Goal: Find specific page/section: Find specific page/section

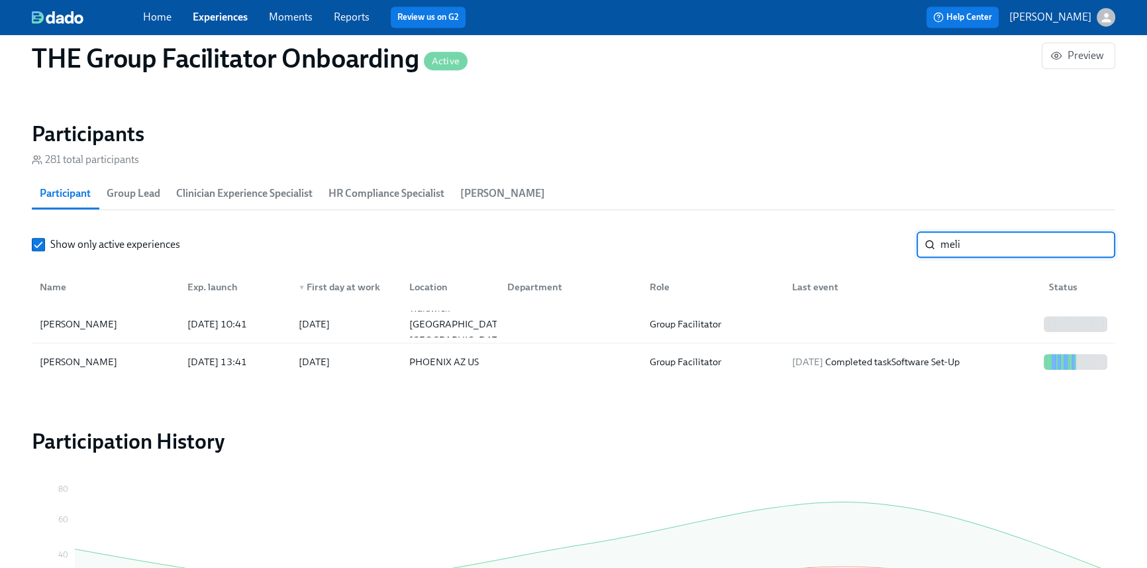
scroll to position [0, 19420]
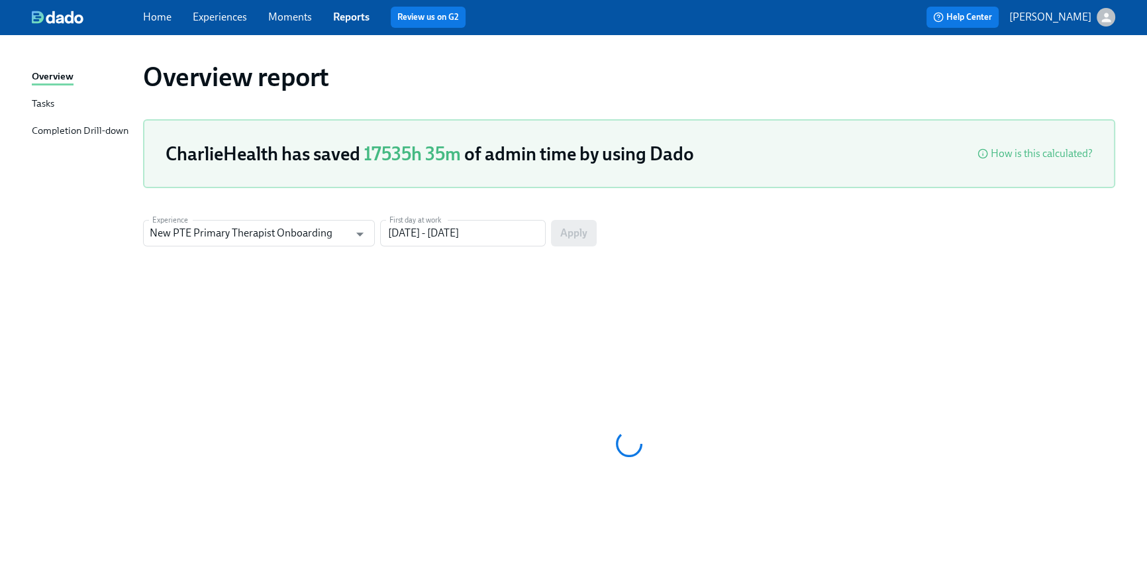
click at [160, 15] on link "Home" at bounding box center [157, 17] width 28 height 13
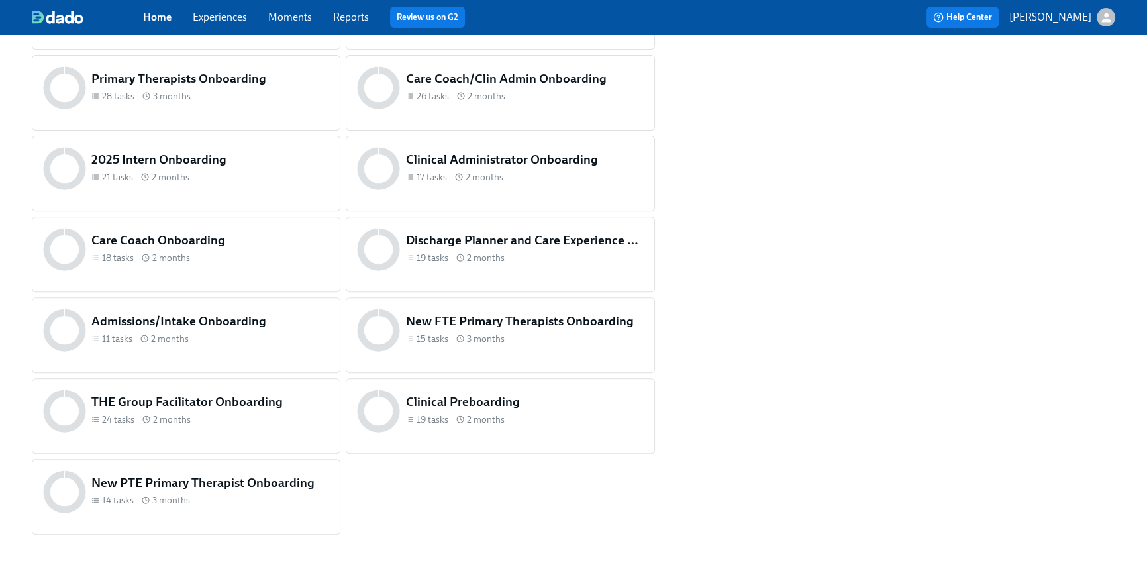
scroll to position [616, 0]
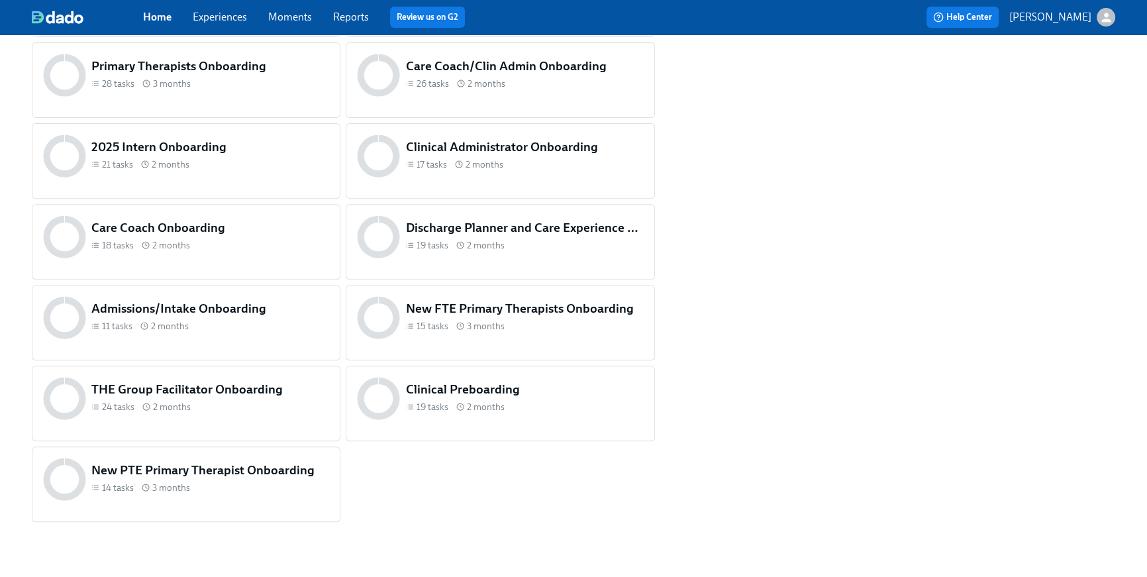
click at [526, 408] on div "19 tasks 2 months" at bounding box center [525, 407] width 238 height 13
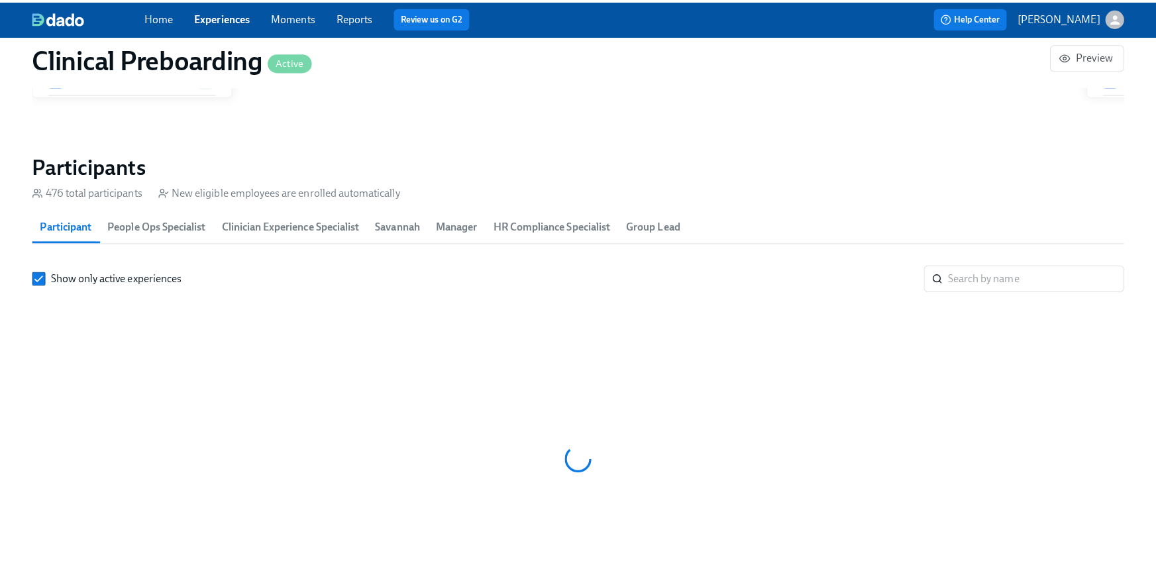
scroll to position [0, 15276]
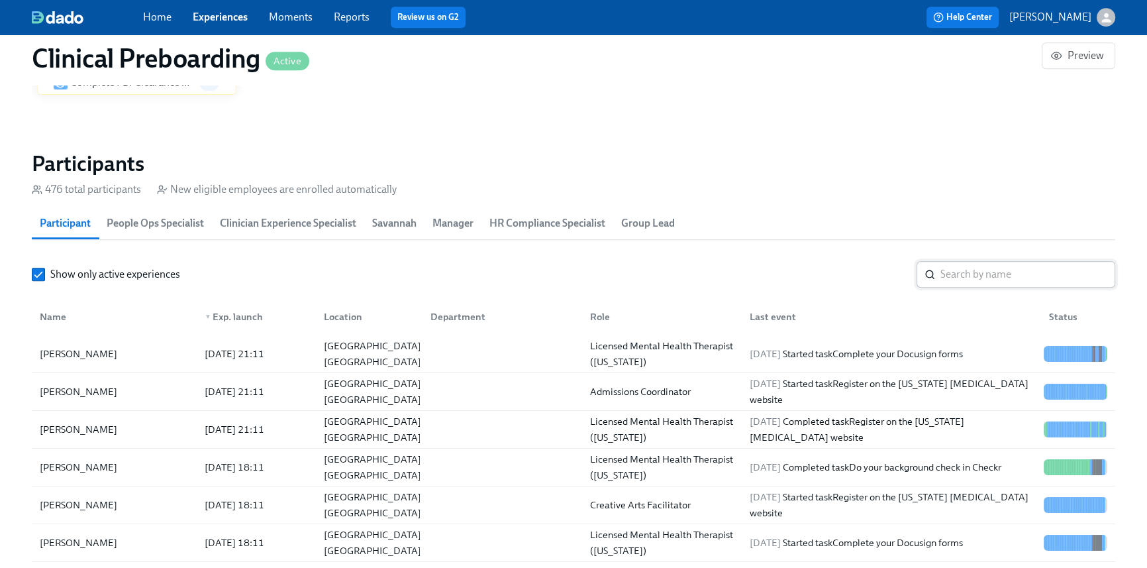
click at [991, 274] on input "search" at bounding box center [1028, 274] width 175 height 26
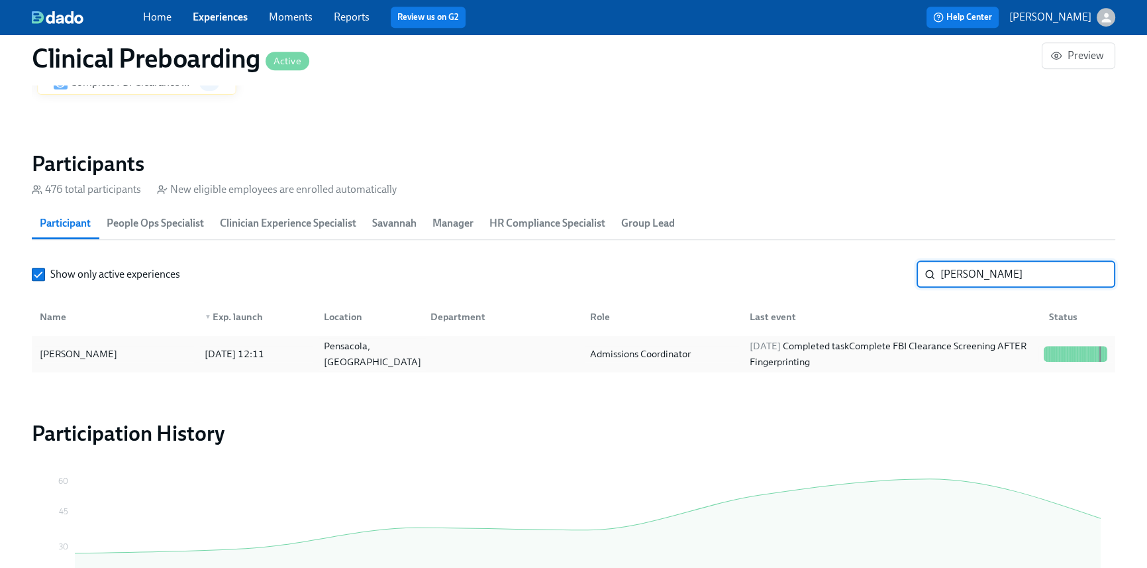
type input "Amber j"
click at [413, 348] on div "Pensacola, FL" at bounding box center [366, 353] width 106 height 26
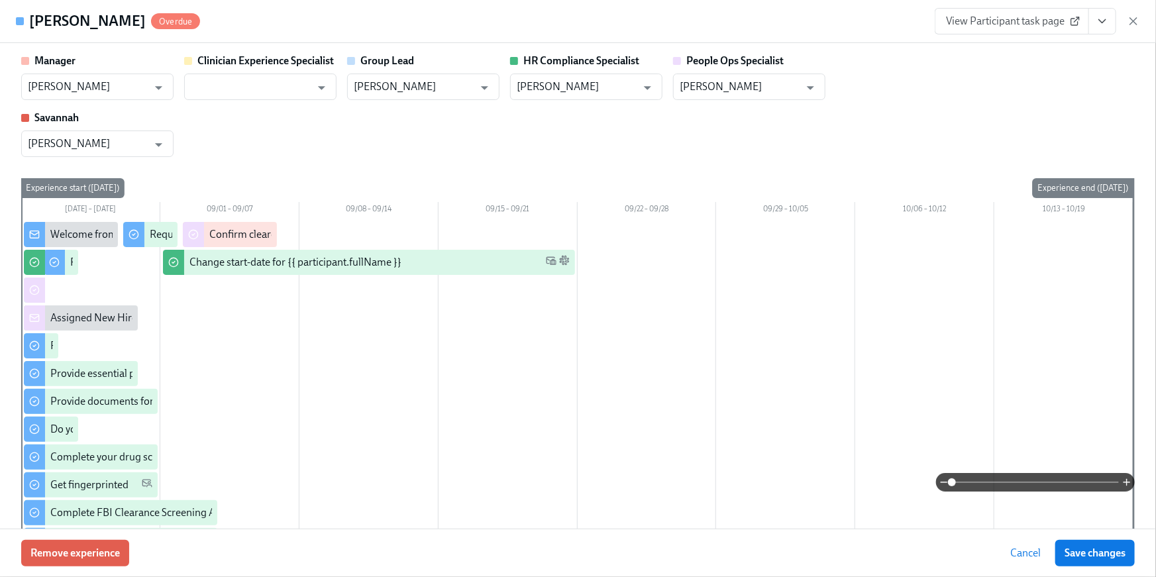
click at [1100, 23] on icon "View task page" at bounding box center [1102, 21] width 13 height 13
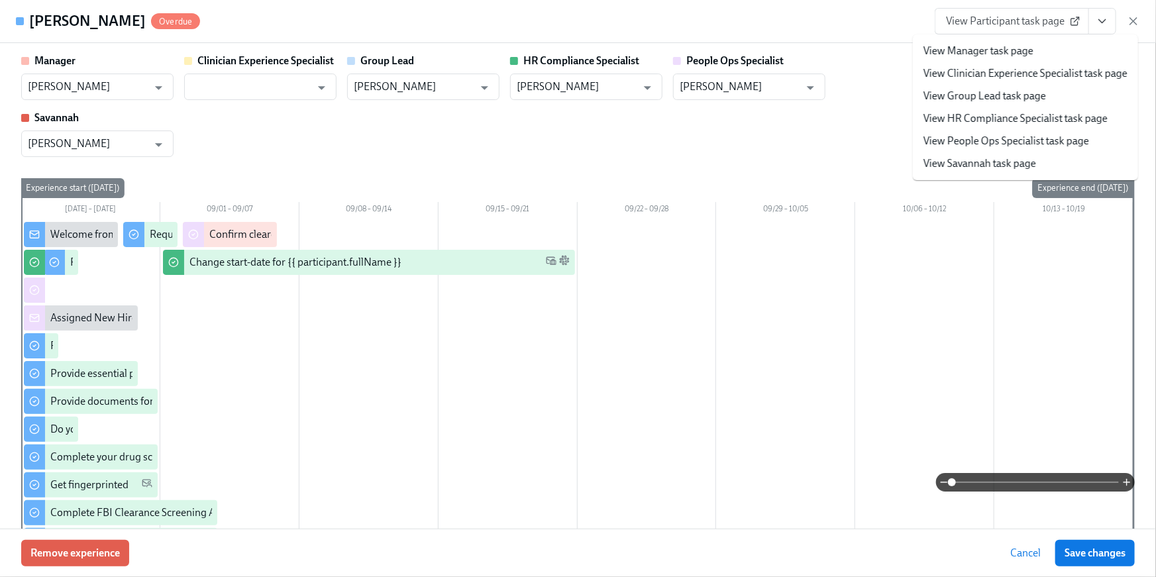
click at [999, 138] on link "View People Ops Specialist task page" at bounding box center [1006, 141] width 166 height 15
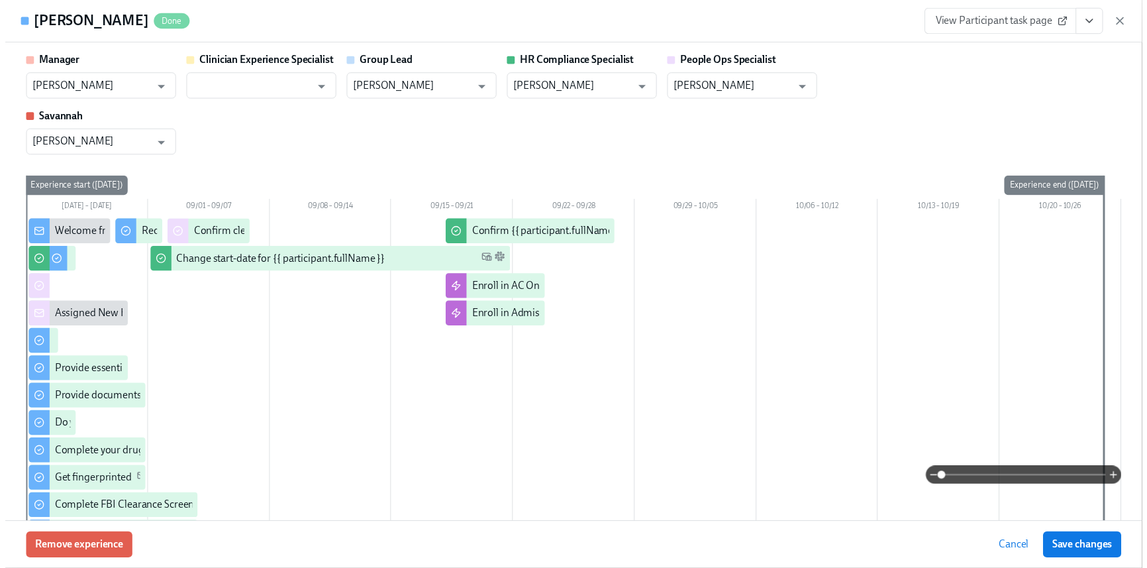
scroll to position [0, 15861]
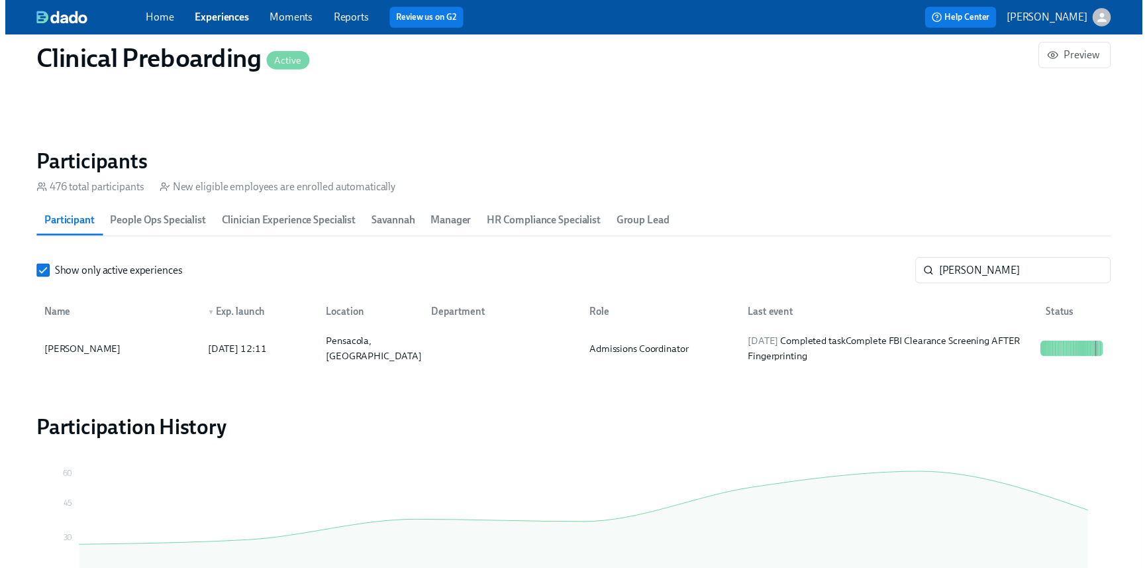
scroll to position [0, 15852]
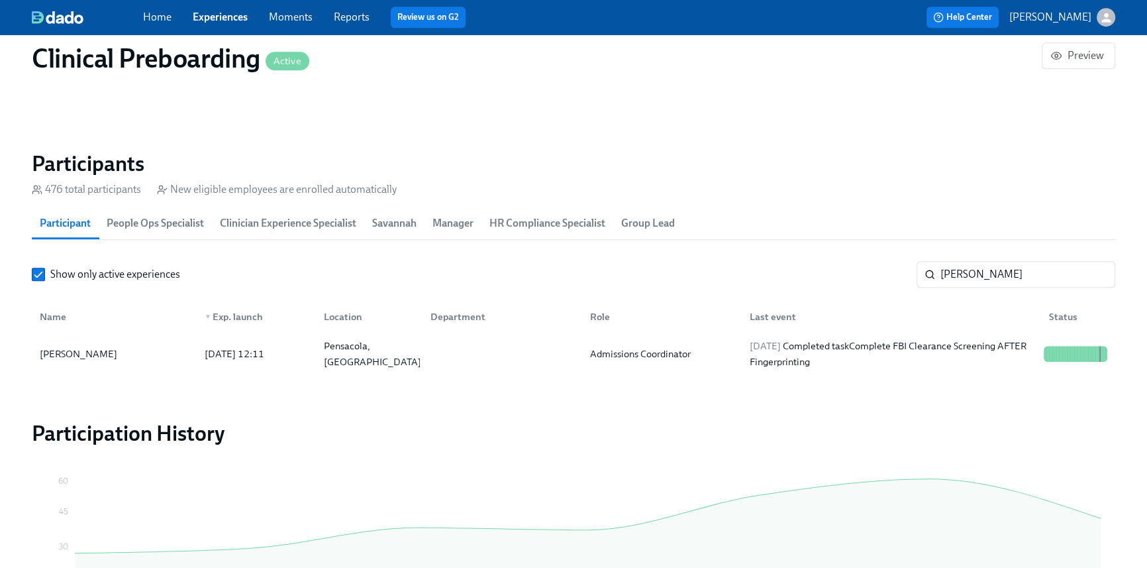
click at [166, 21] on link "Home" at bounding box center [157, 17] width 28 height 13
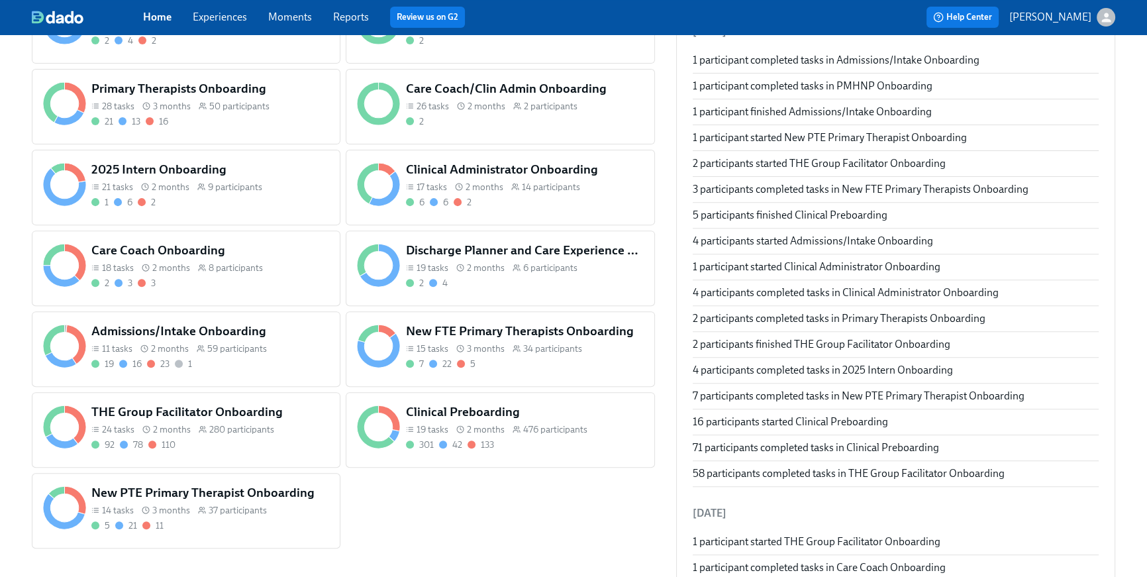
scroll to position [592, 0]
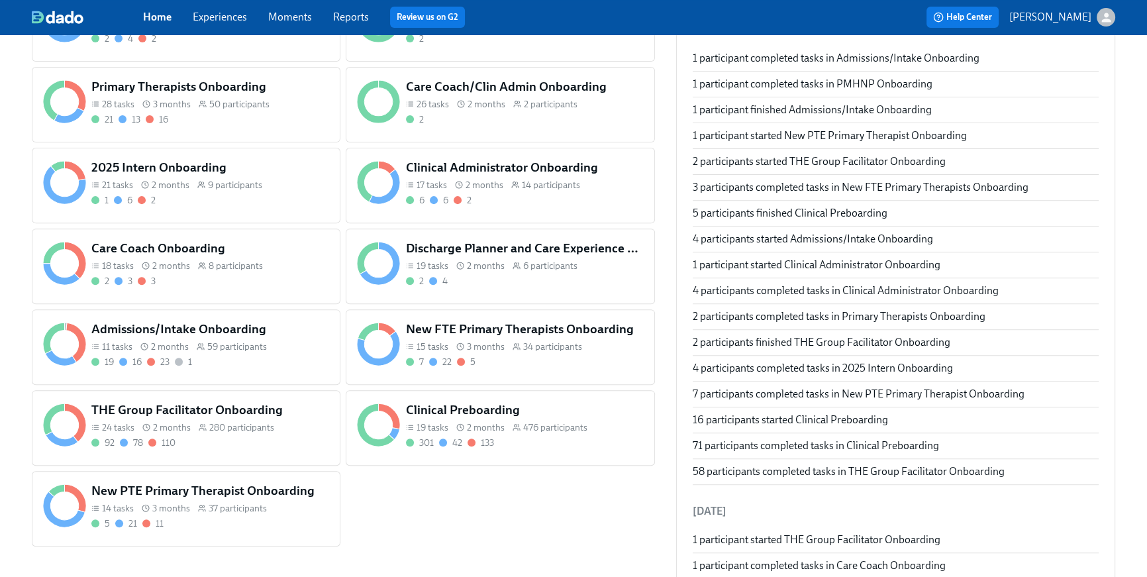
click at [245, 455] on div "THE Group Facilitator Onboarding 24 tasks 2 months 280 participants 92 78 110" at bounding box center [186, 428] width 309 height 76
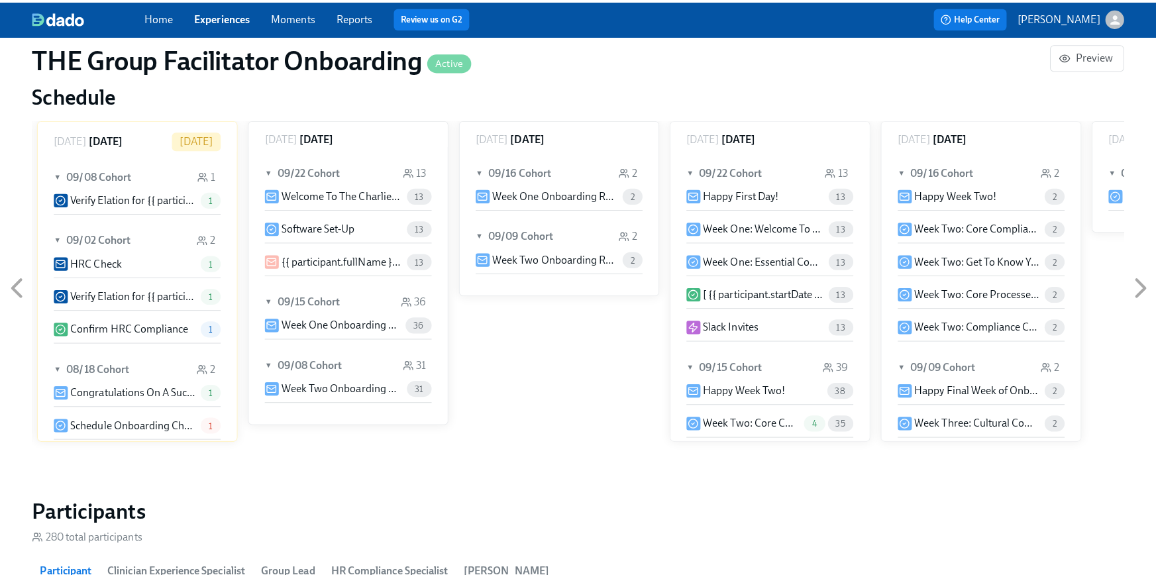
scroll to position [957, 0]
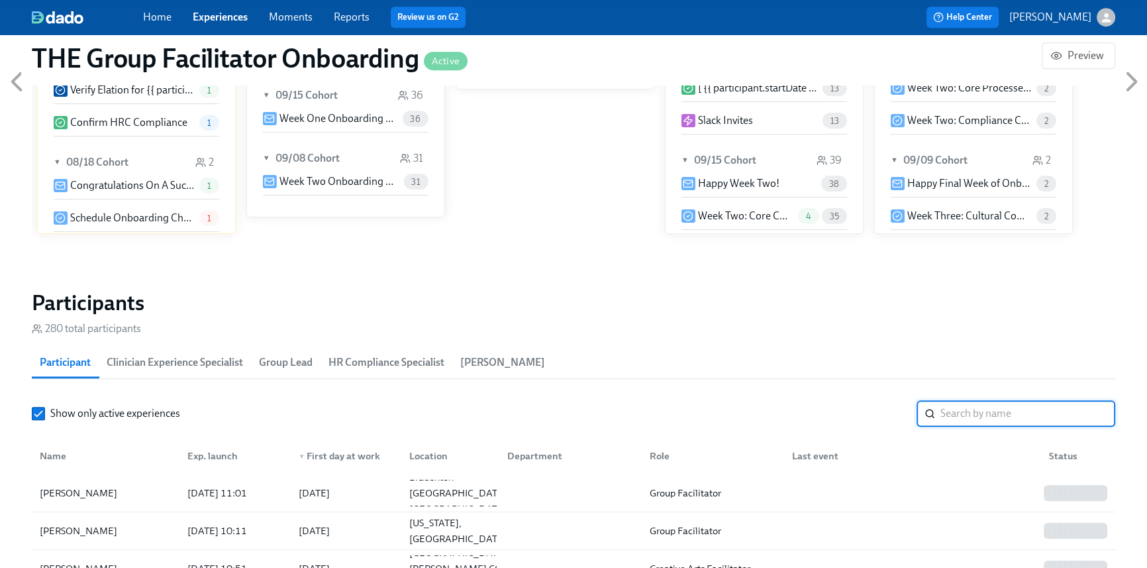
click at [961, 409] on input "search" at bounding box center [1028, 413] width 175 height 26
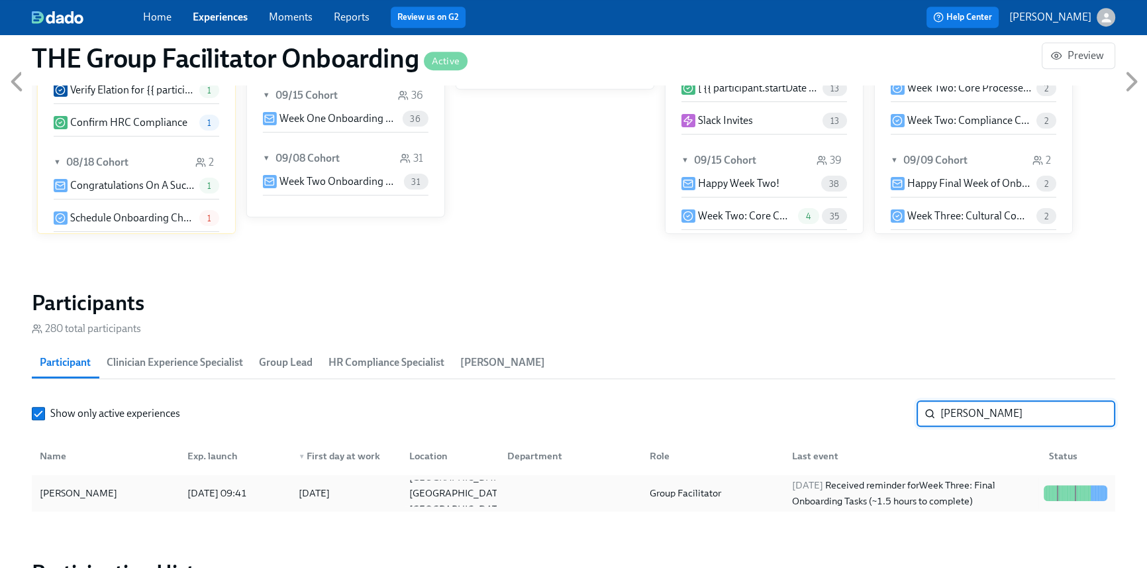
type input "Jane"
click at [789, 478] on div "2025/09/18 Received reminder for Week Three: Final Onboarding Tasks (~1.5 hours…" at bounding box center [913, 493] width 252 height 32
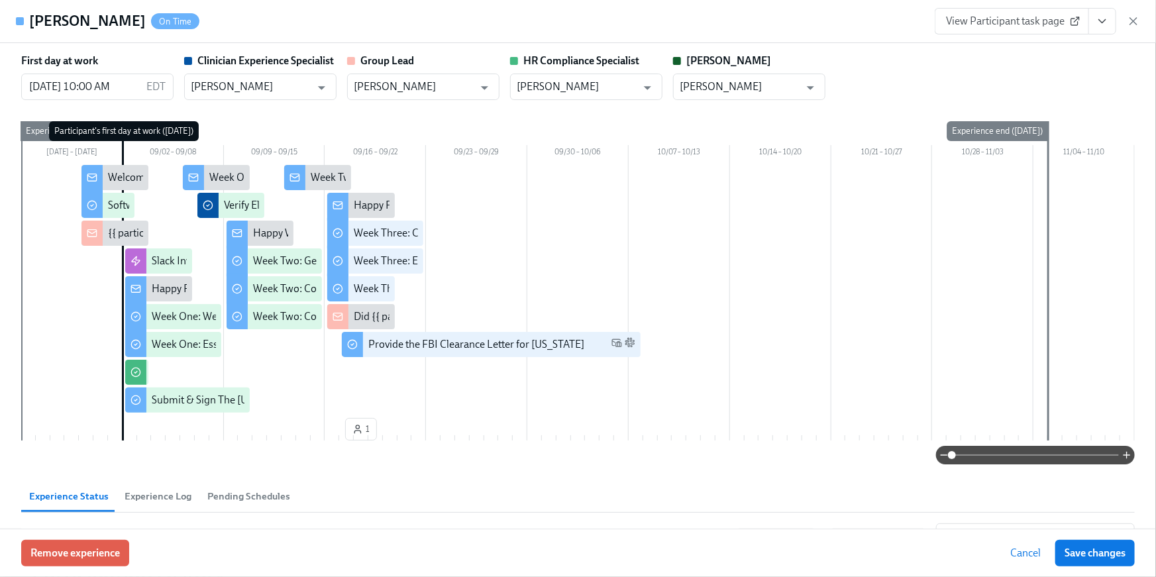
click at [1109, 27] on icon "View task page" at bounding box center [1102, 21] width 13 height 13
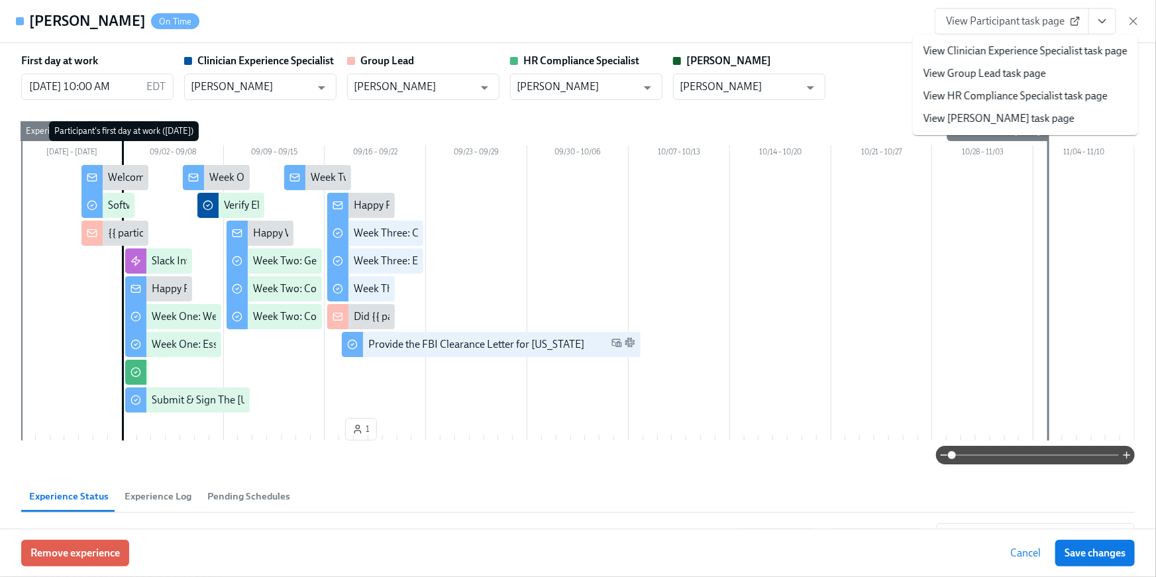
click at [1052, 99] on link "View HR Compliance Specialist task page" at bounding box center [1015, 96] width 184 height 15
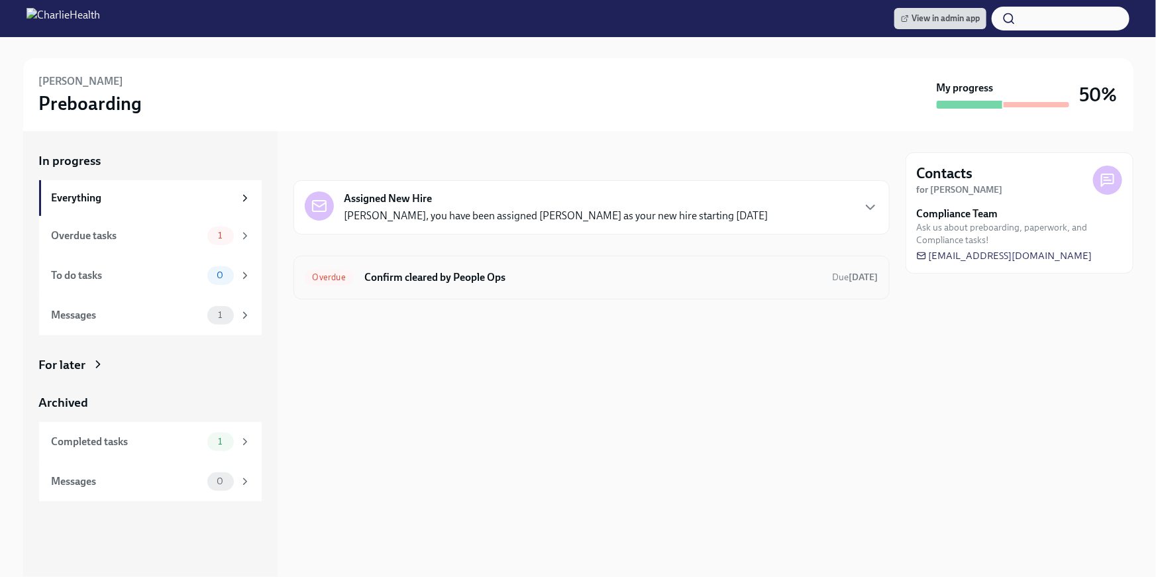
click at [425, 283] on h6 "Confirm cleared by People Ops" at bounding box center [593, 277] width 458 height 15
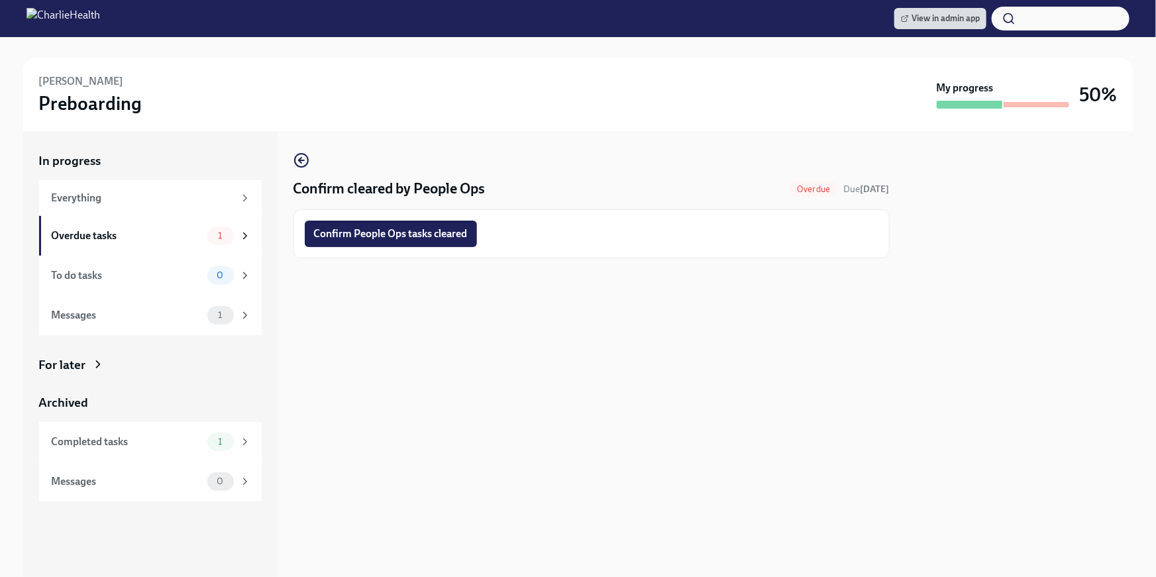
click at [411, 235] on span "Confirm People Ops tasks cleared" at bounding box center [391, 233] width 154 height 13
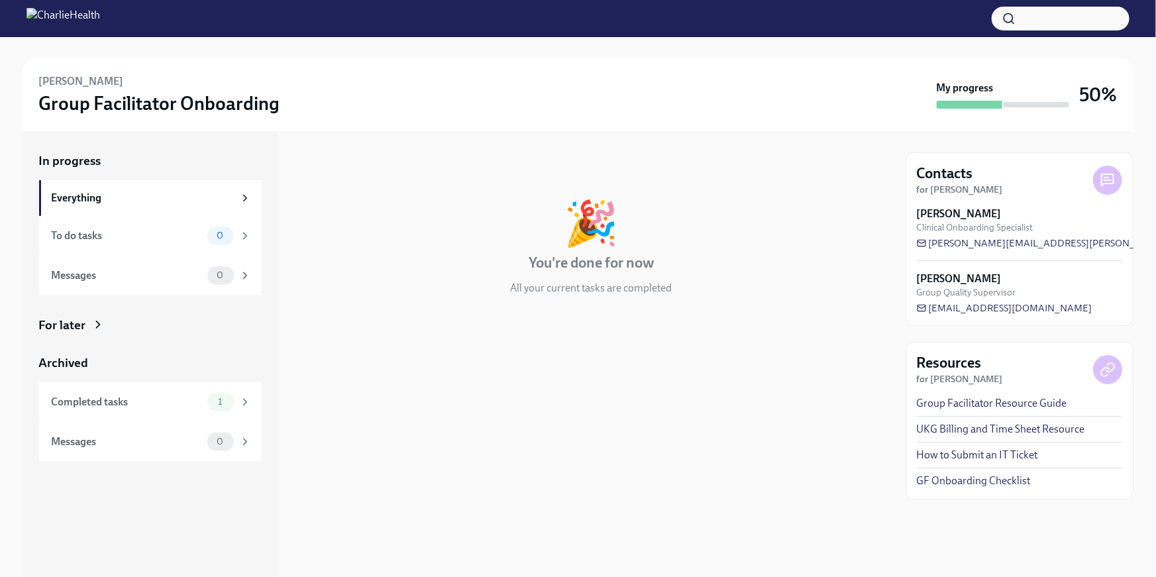
click at [94, 327] on icon at bounding box center [97, 324] width 13 height 13
